Goal: Navigation & Orientation: Understand site structure

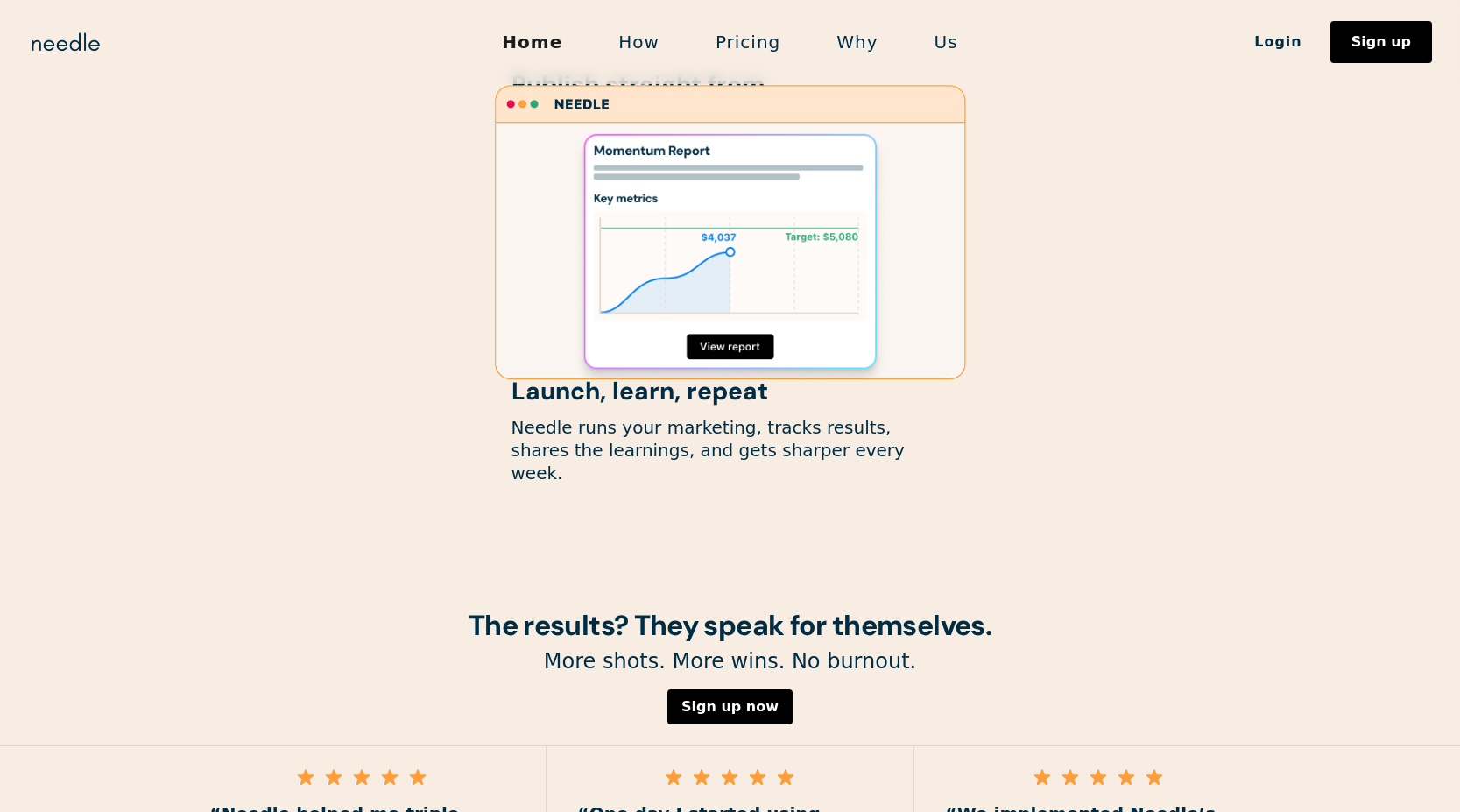
scroll to position [2395, 0]
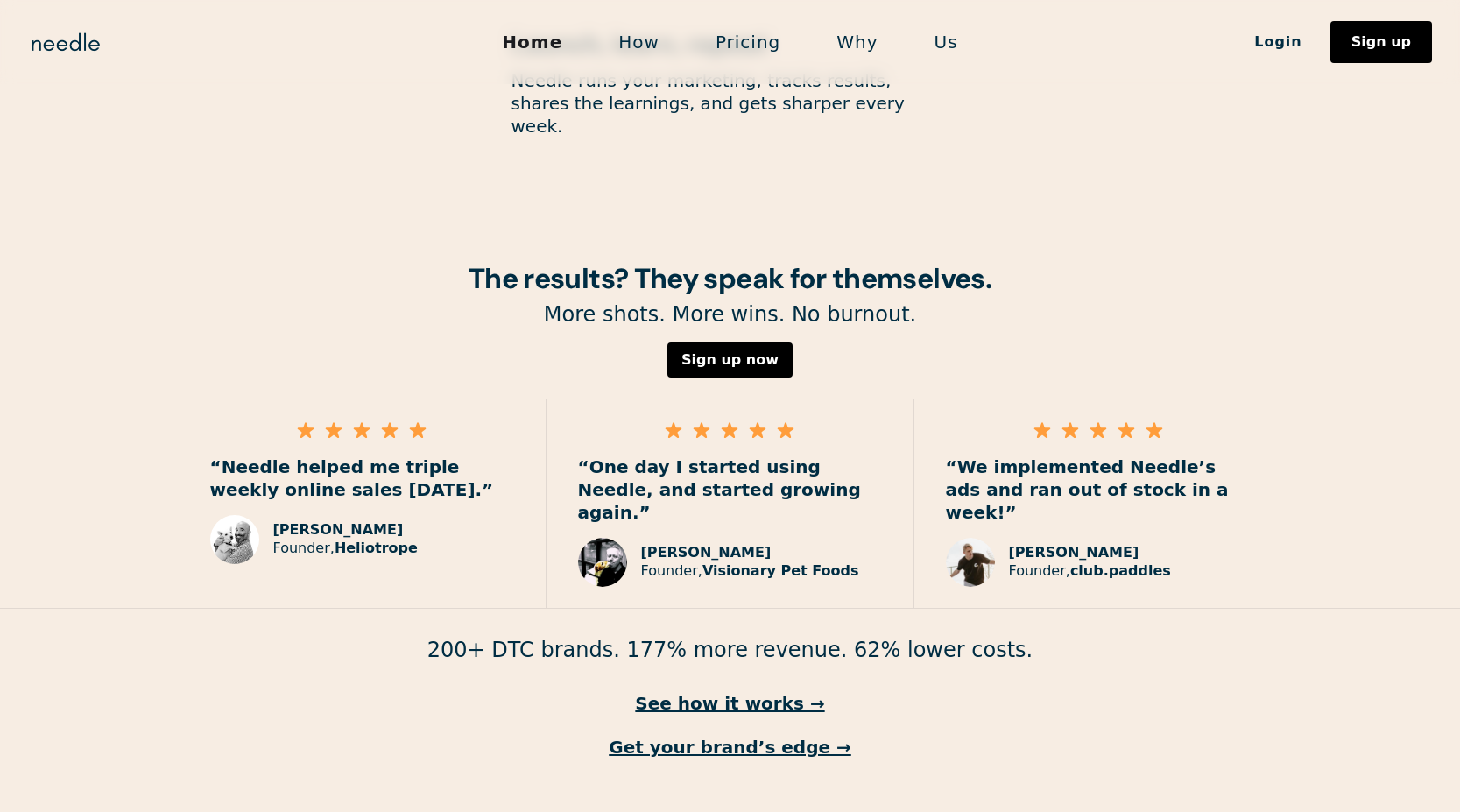
click at [637, 45] on link "How" at bounding box center [639, 42] width 97 height 37
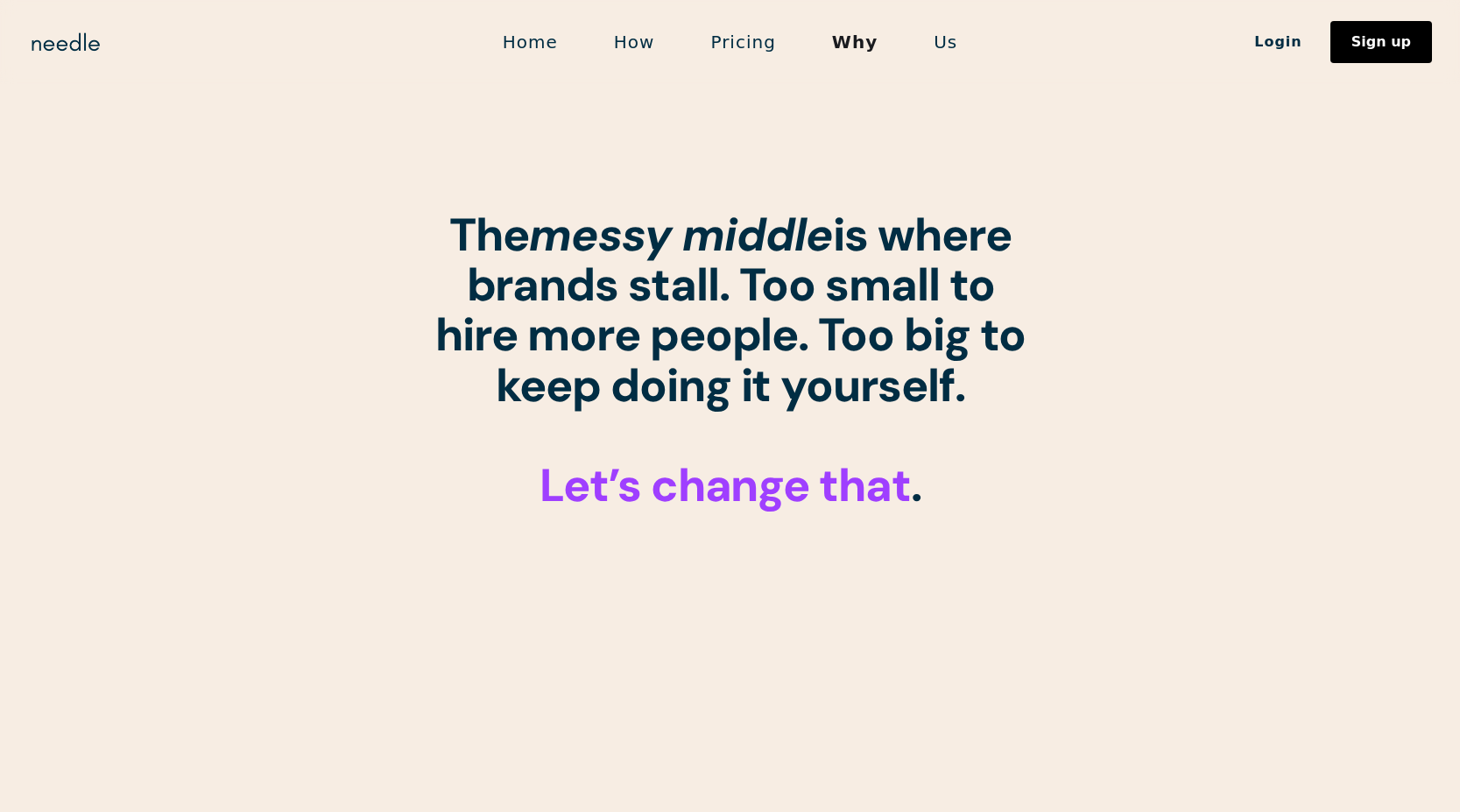
click at [942, 34] on link "Us" at bounding box center [945, 42] width 80 height 37
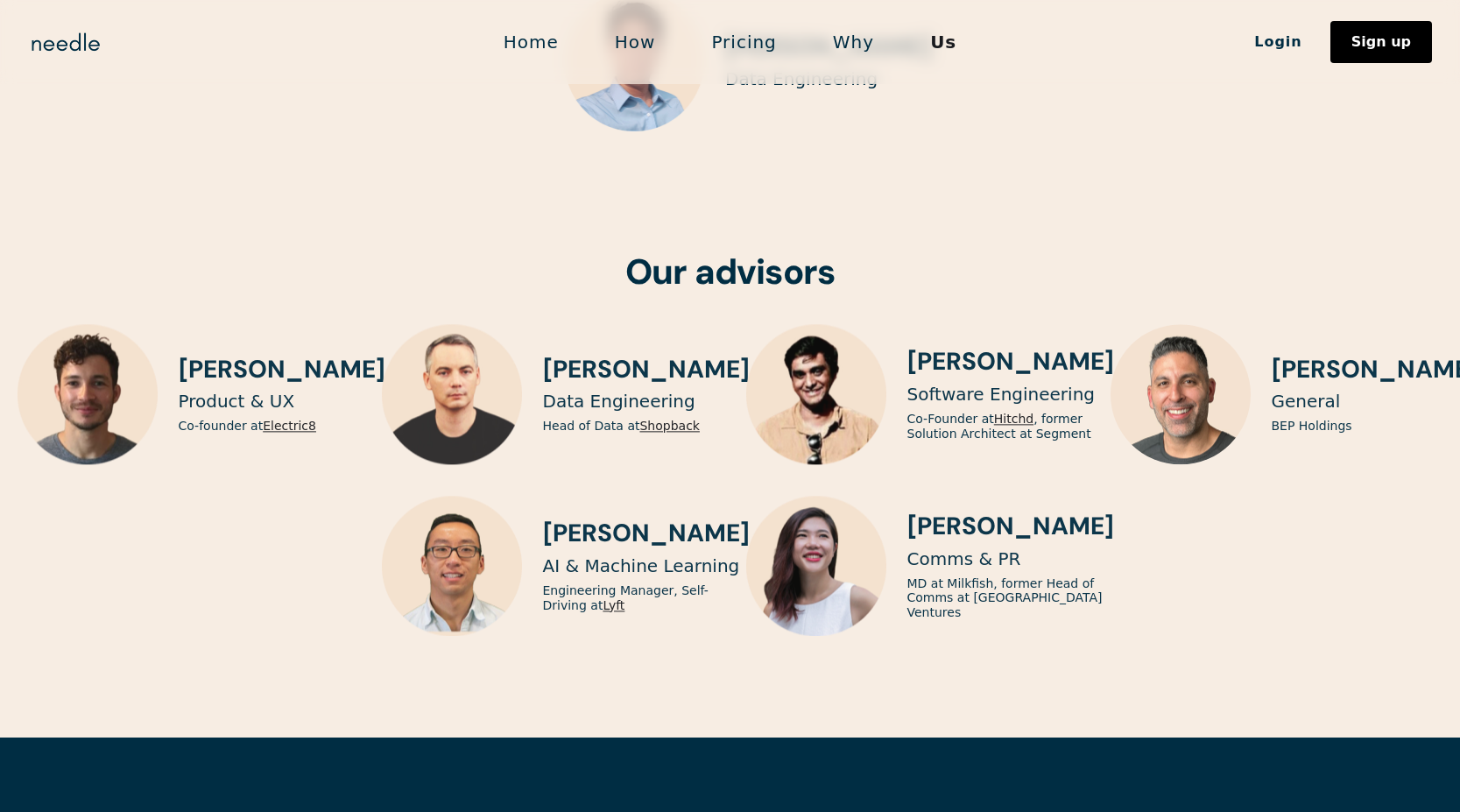
scroll to position [5053, 0]
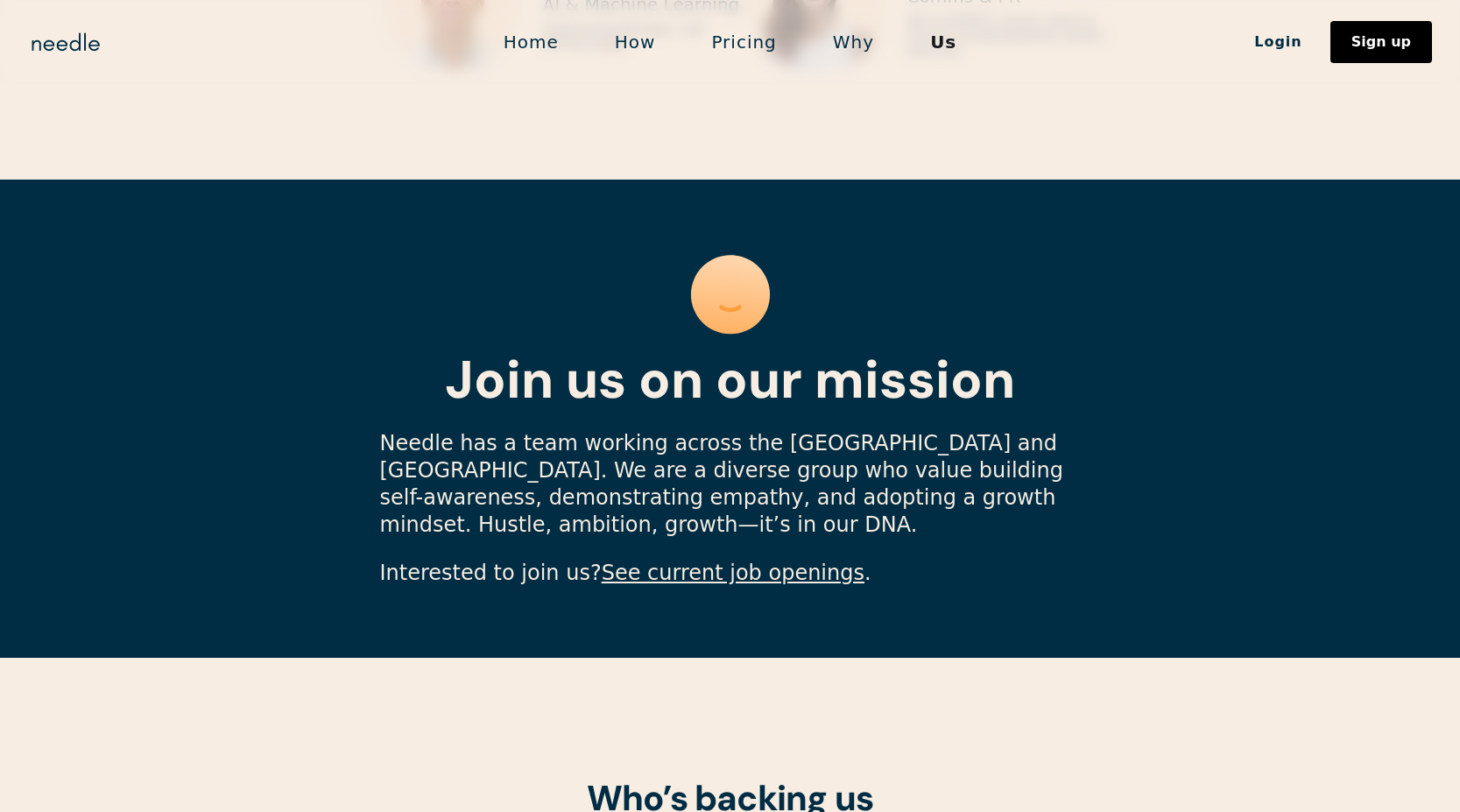
click at [672, 561] on link "See current job openings" at bounding box center [733, 572] width 262 height 25
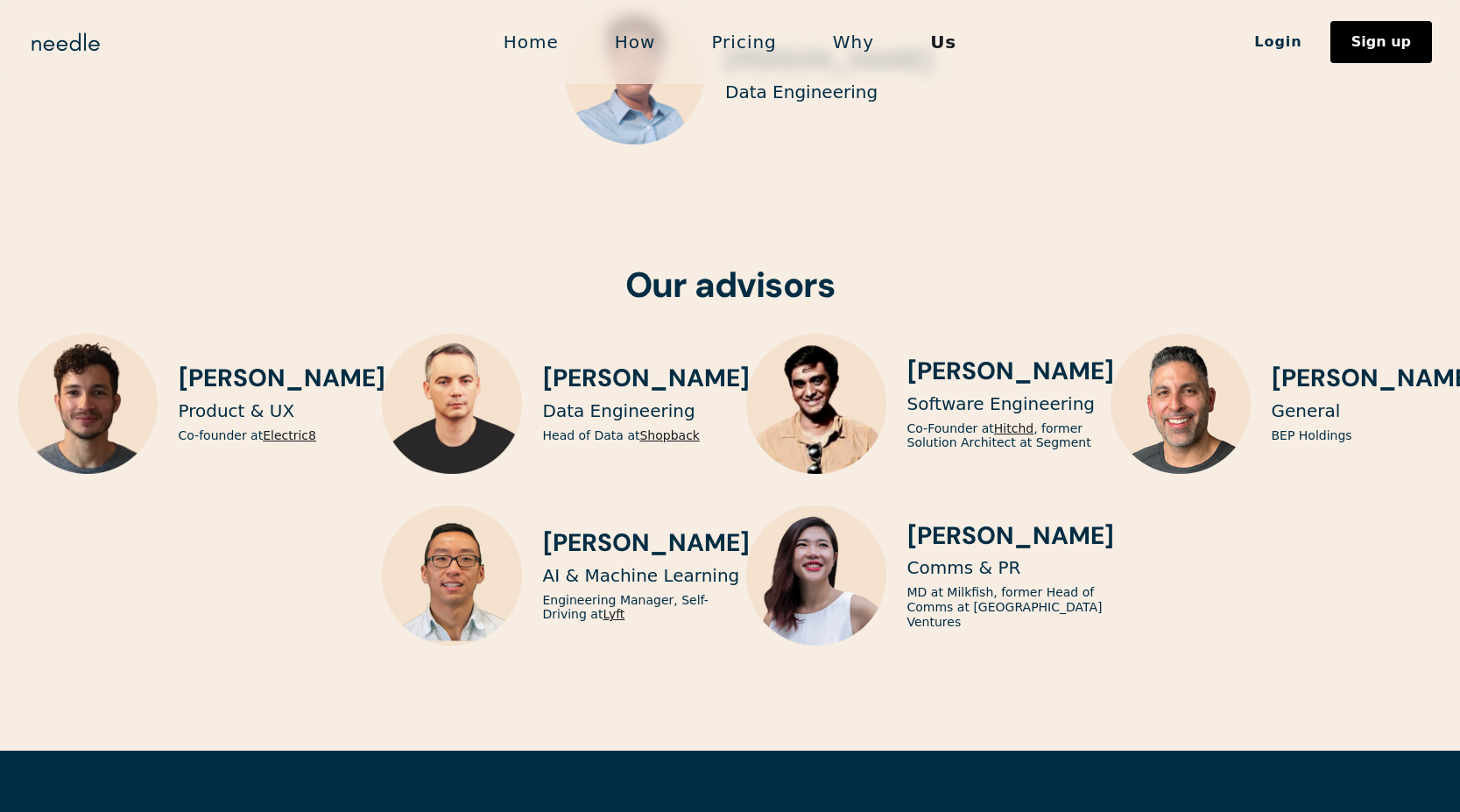
scroll to position [4132, 0]
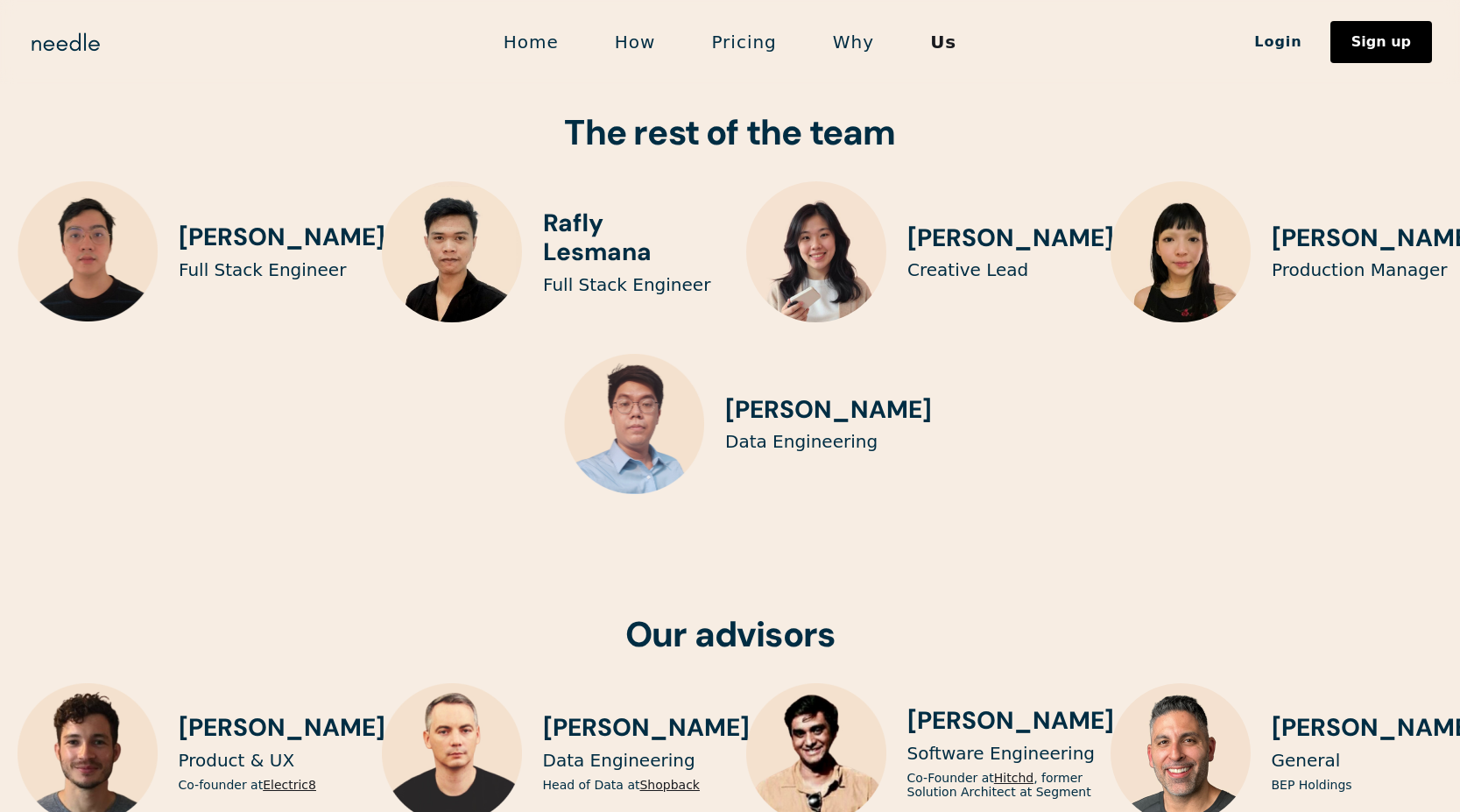
click at [861, 188] on img at bounding box center [817, 251] width 141 height 141
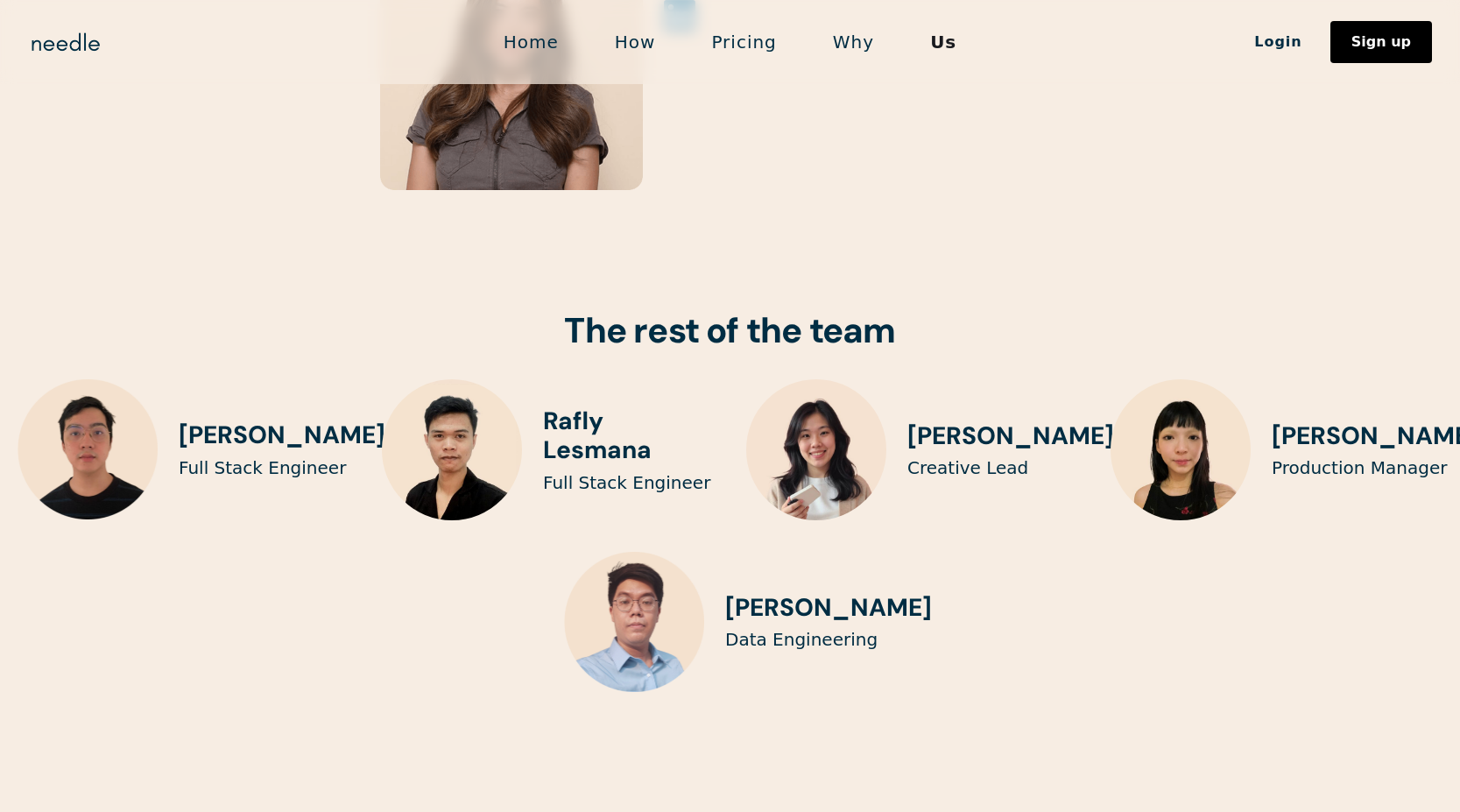
scroll to position [4134, 0]
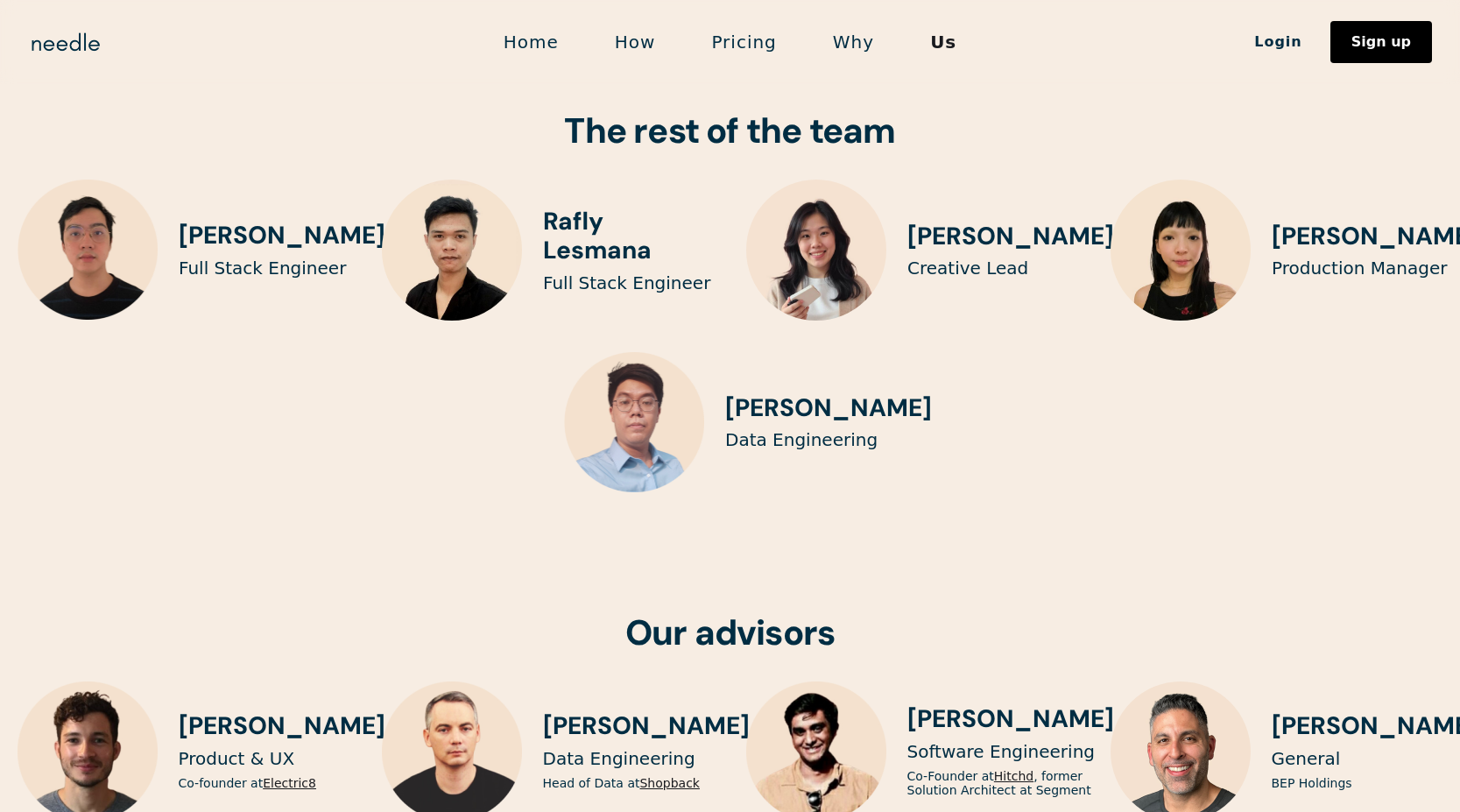
click at [810, 201] on img at bounding box center [817, 250] width 141 height 141
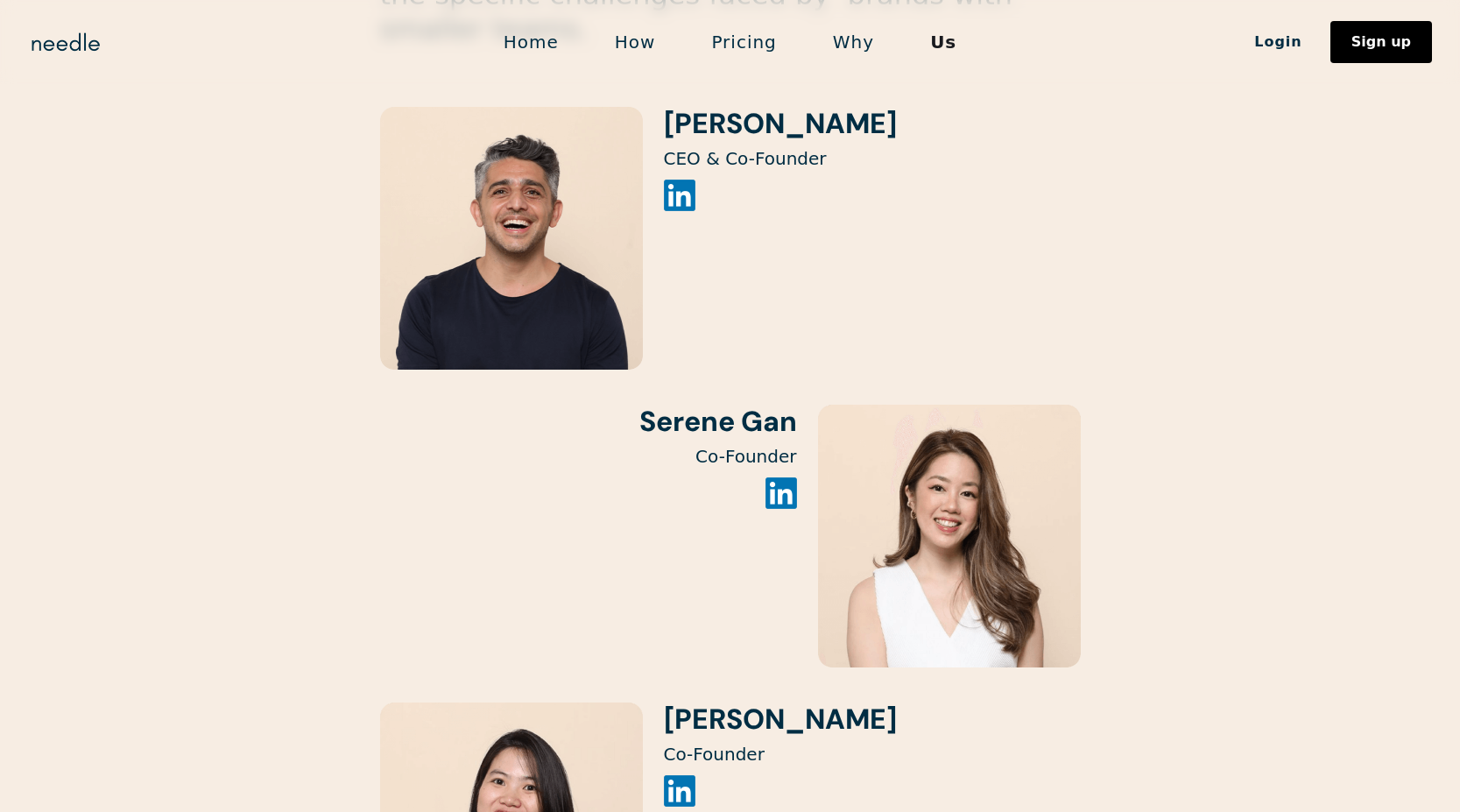
scroll to position [1940, 0]
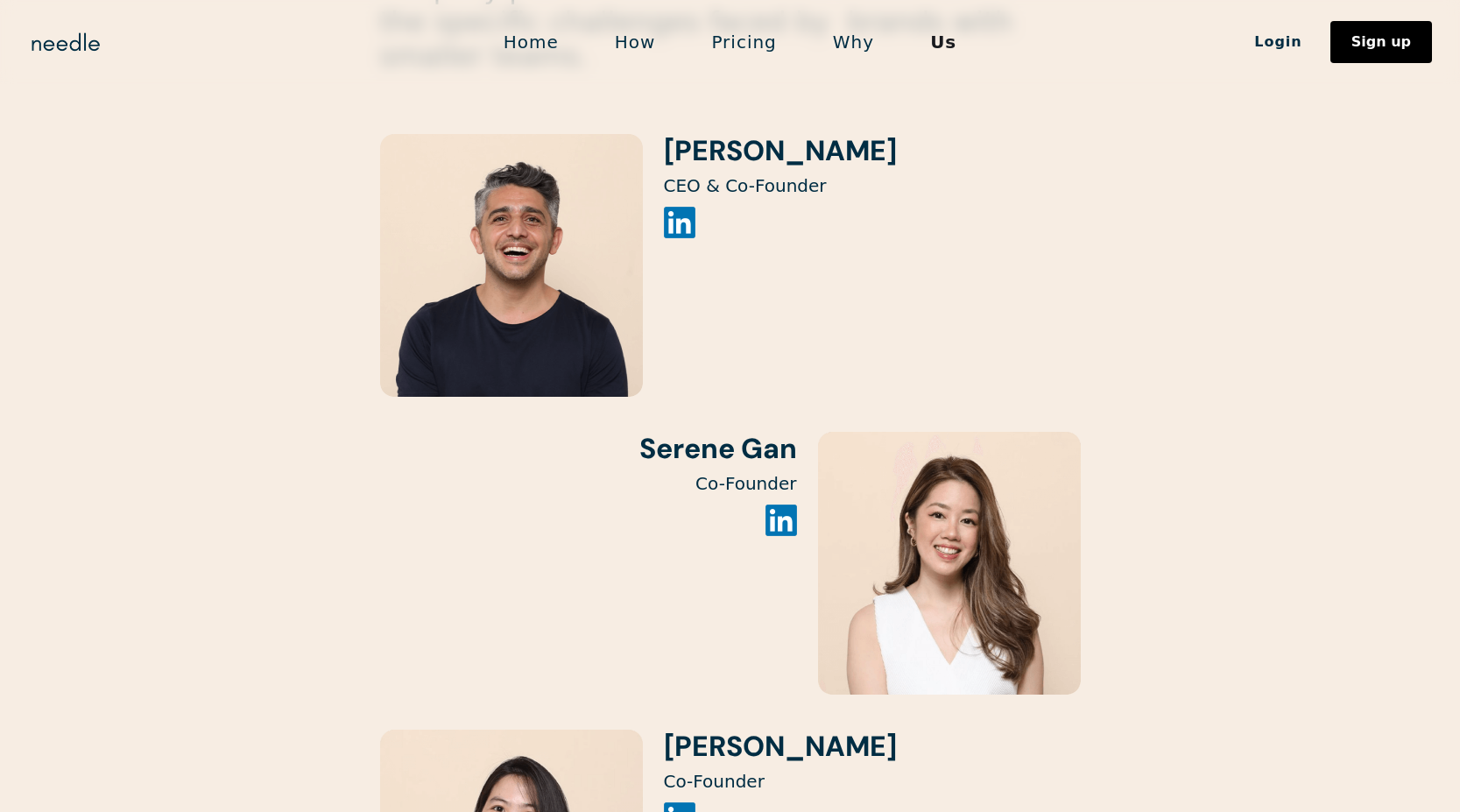
click at [559, 37] on link "Home" at bounding box center [532, 42] width 111 height 37
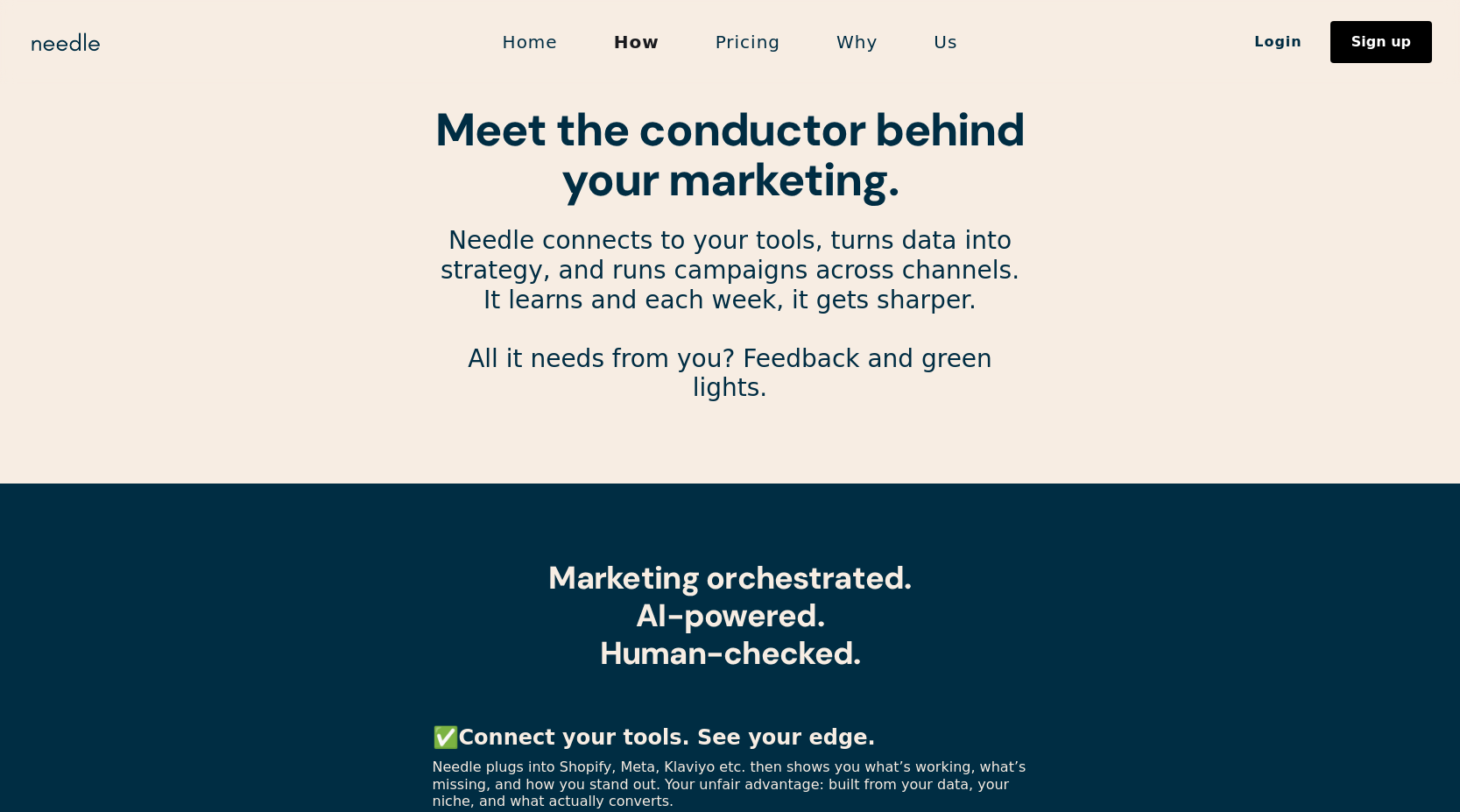
click at [768, 39] on link "Pricing" at bounding box center [748, 42] width 121 height 37
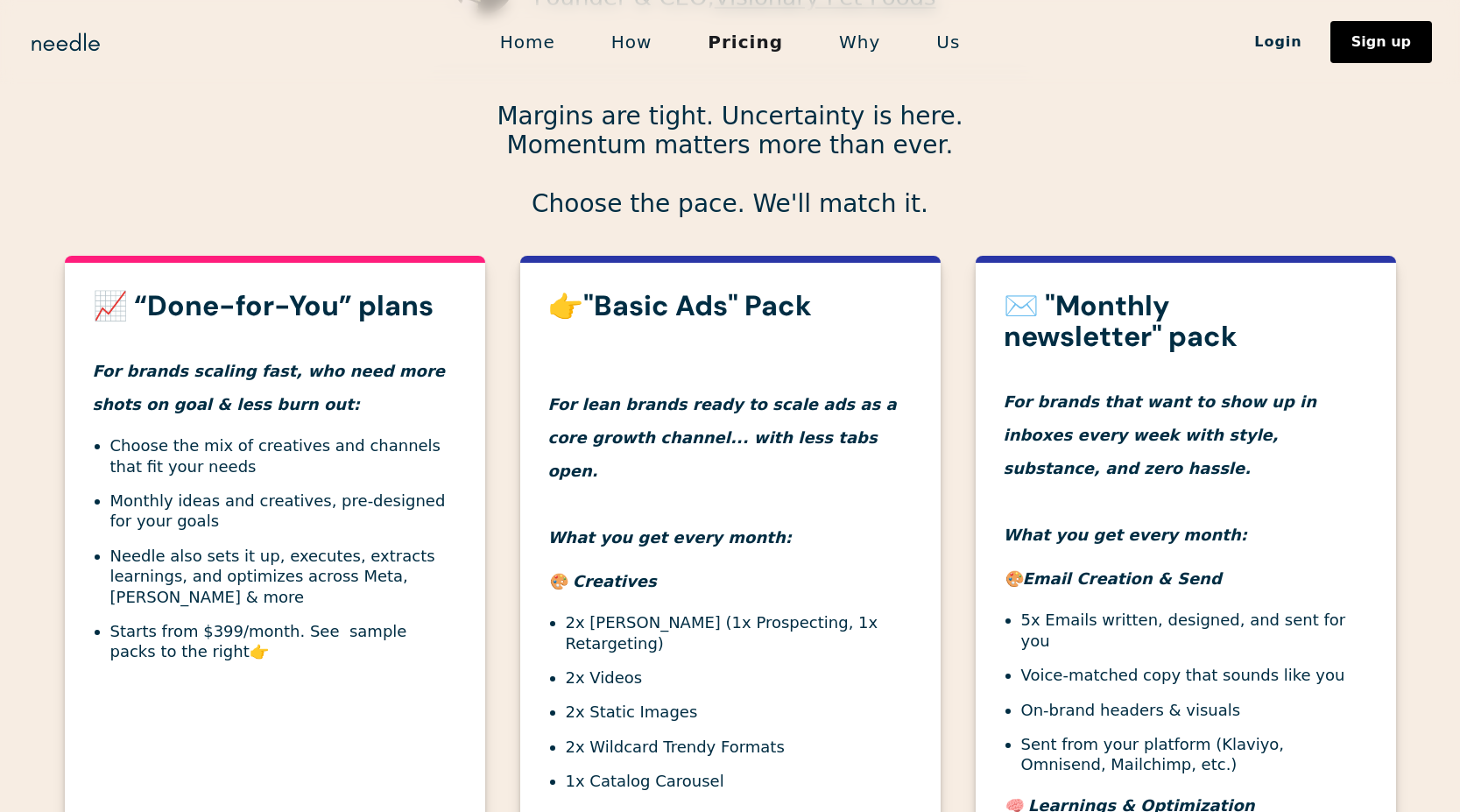
scroll to position [797, 0]
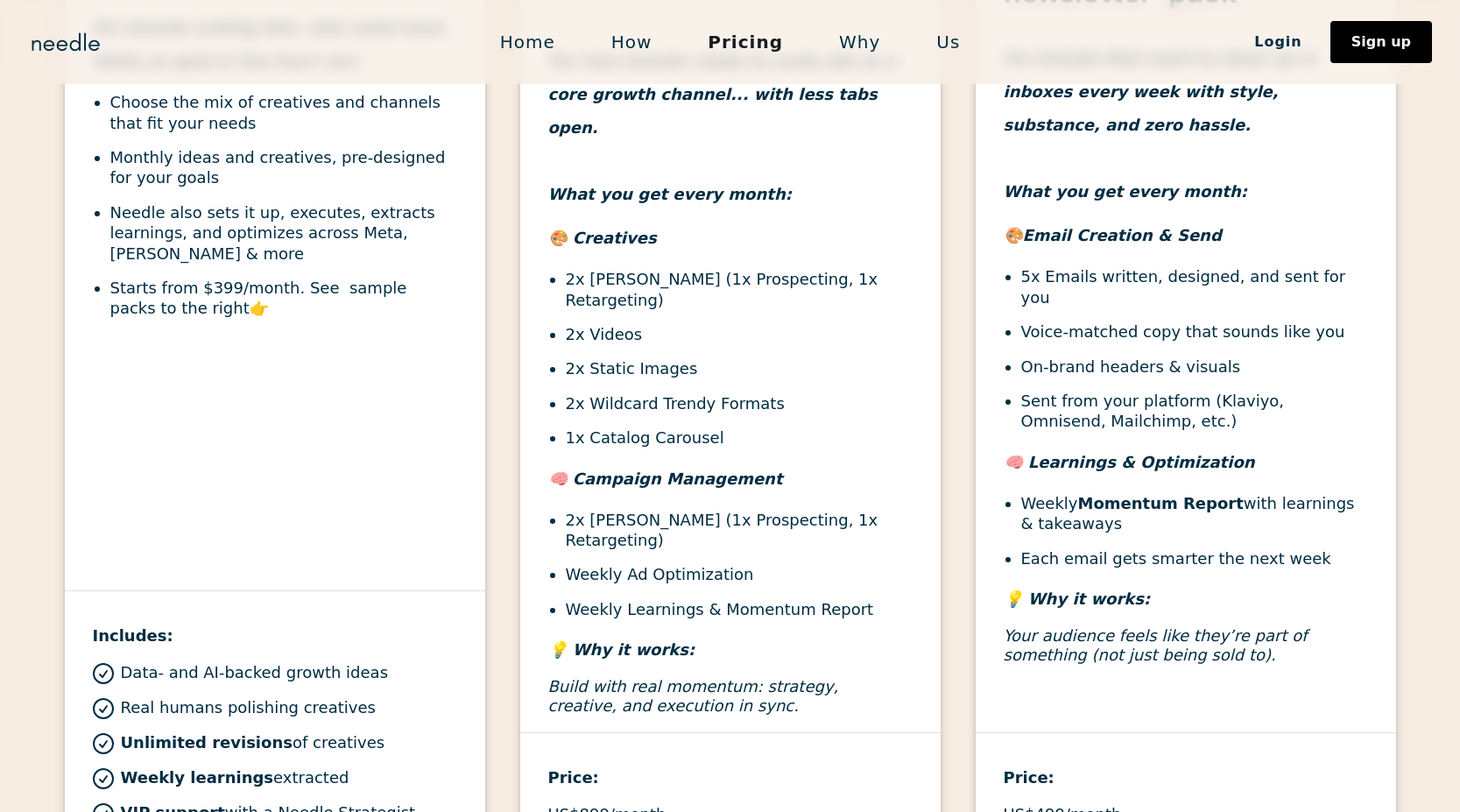
click at [858, 45] on link "Why" at bounding box center [860, 42] width 97 height 37
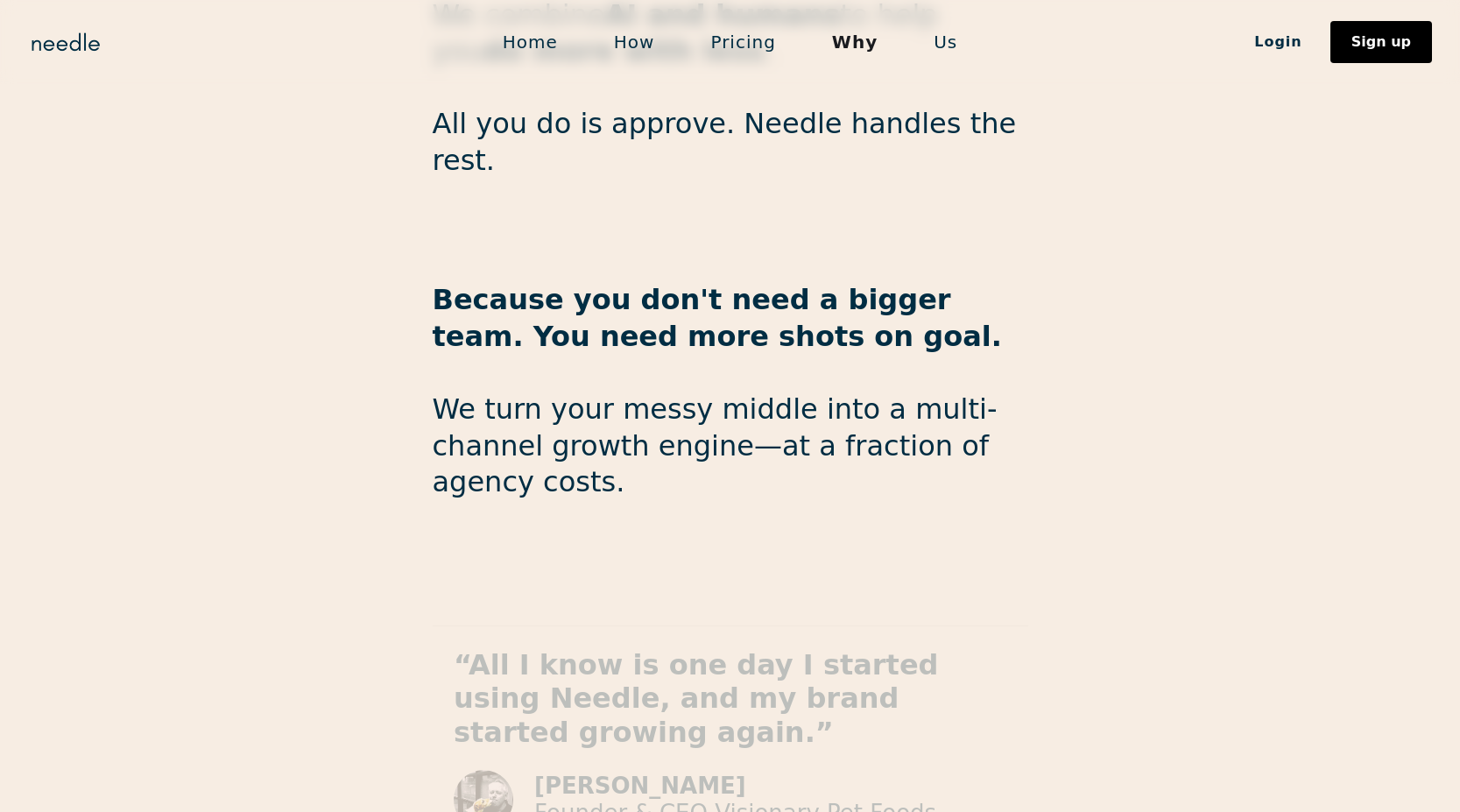
scroll to position [2821, 0]
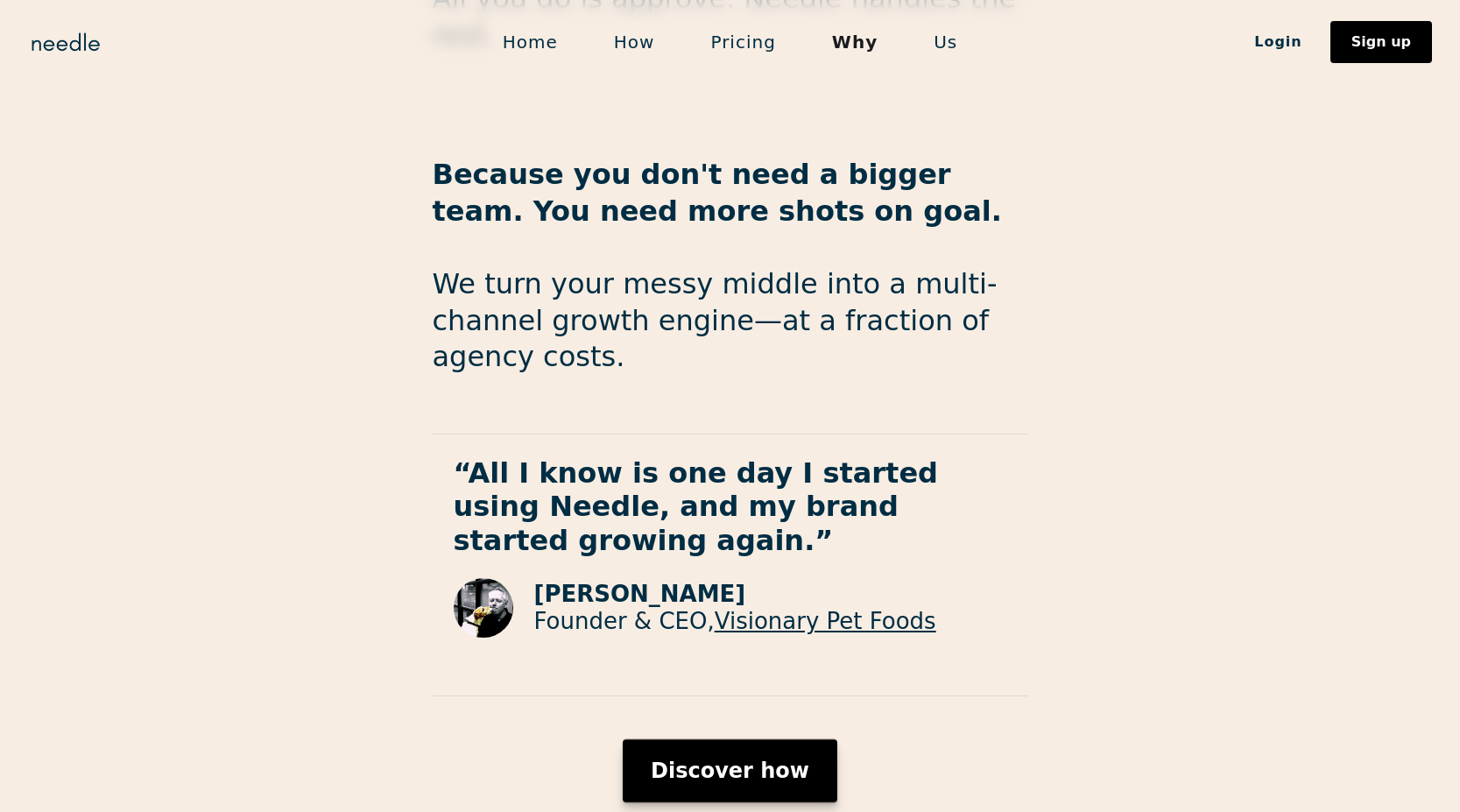
click at [709, 739] on link "Discover how" at bounding box center [730, 770] width 215 height 63
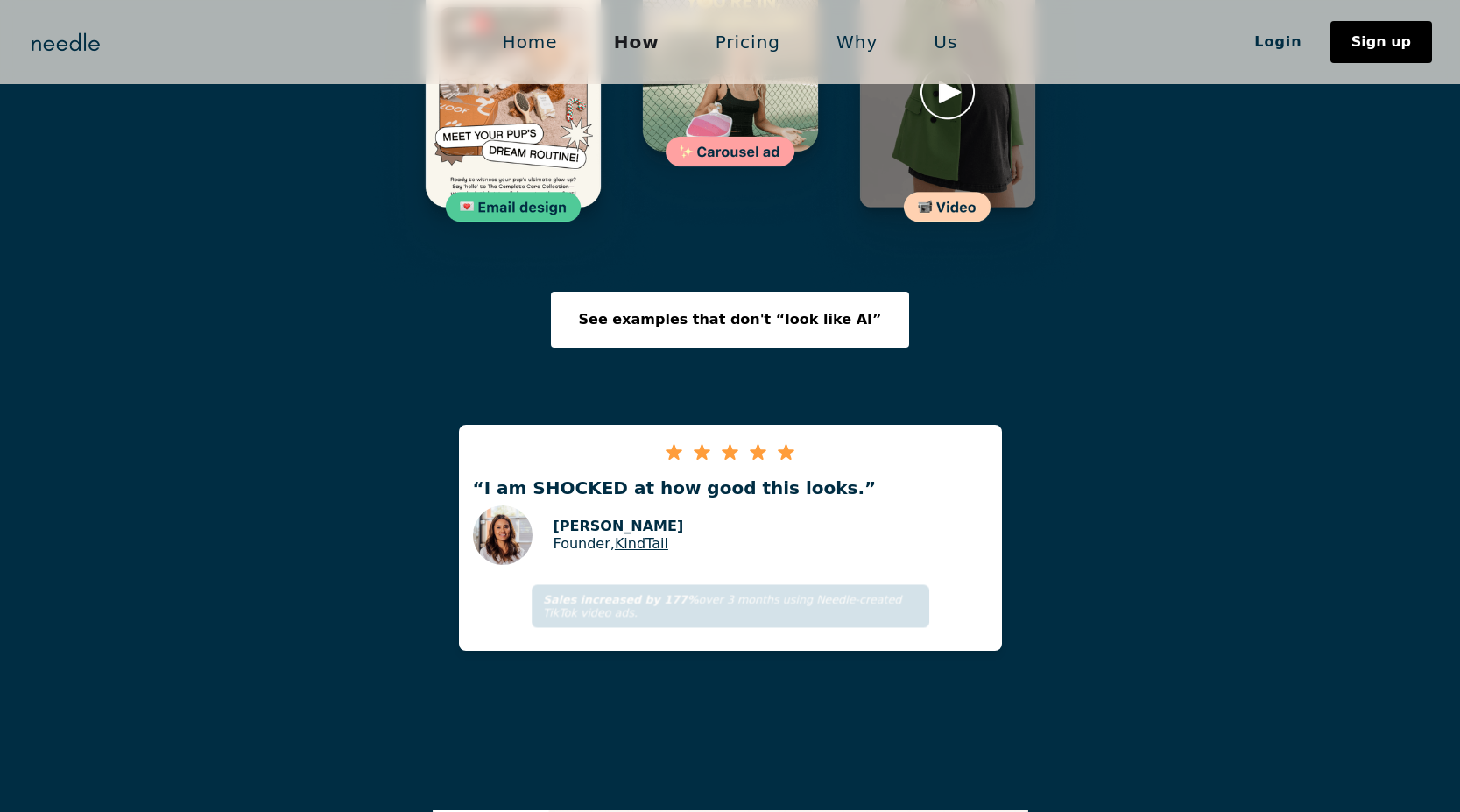
scroll to position [3063, 0]
